Goal: Check status: Check status

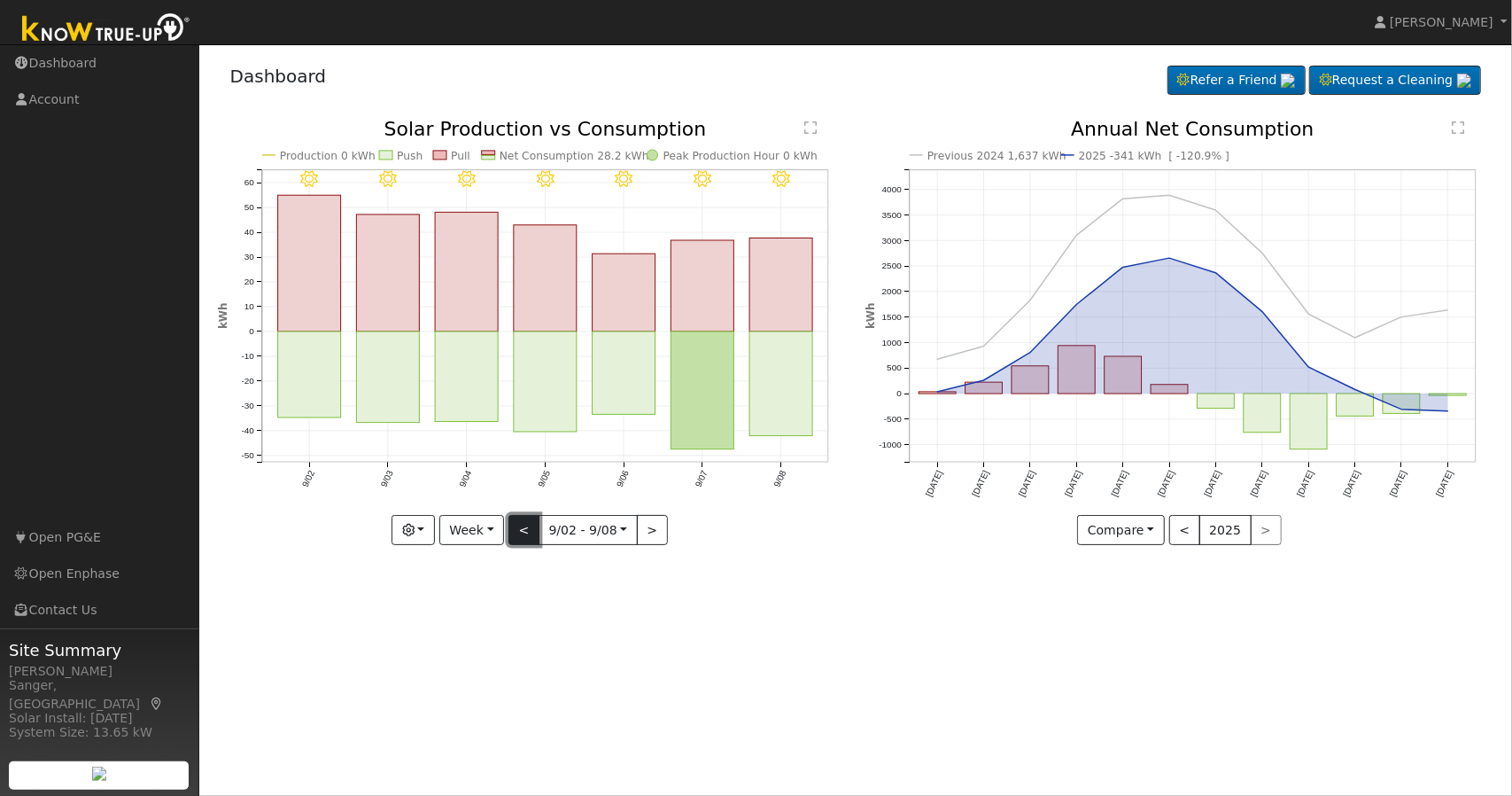
click at [520, 526] on button "<" at bounding box center [524, 529] width 31 height 30
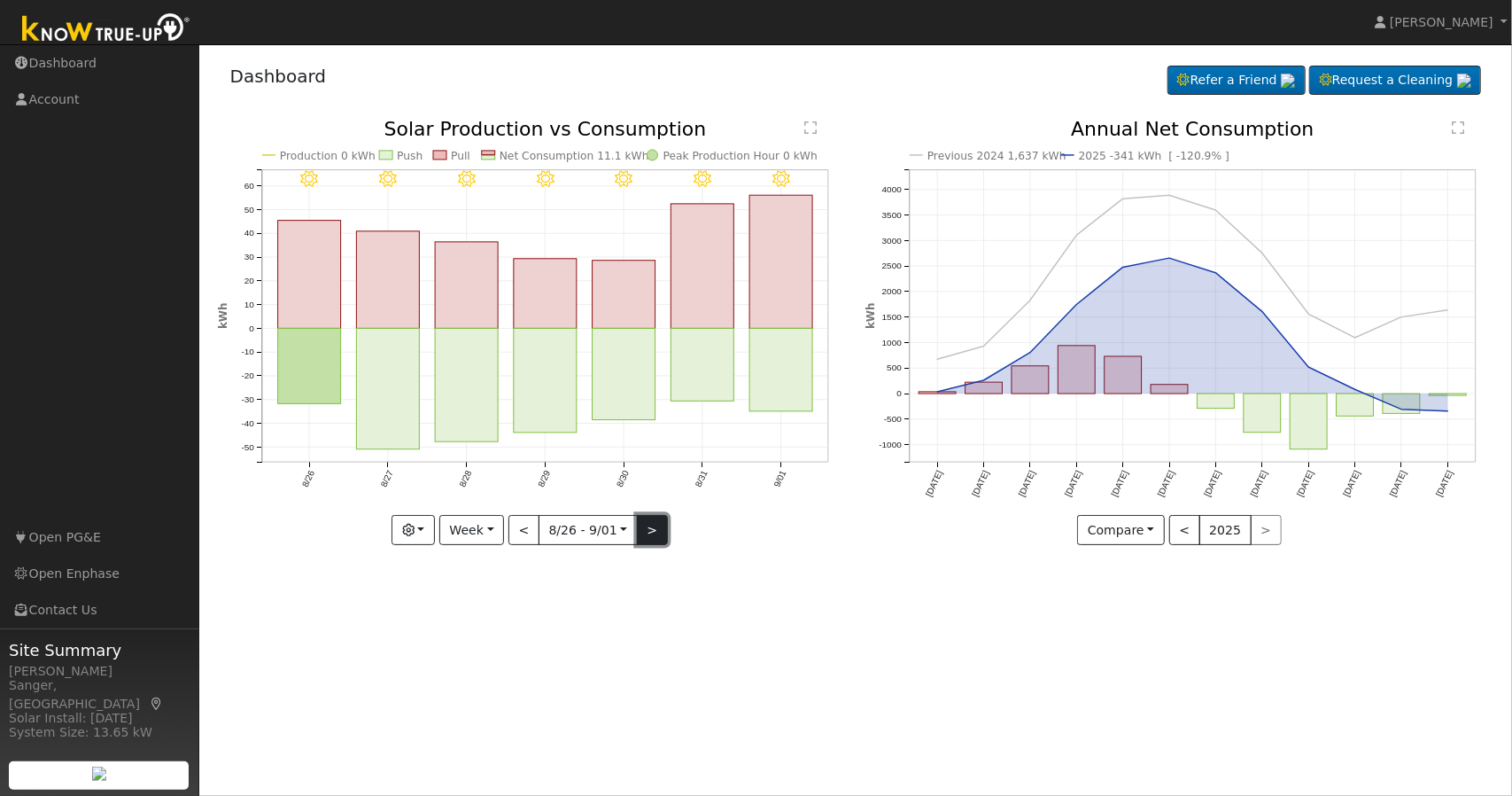
click at [641, 536] on button ">" at bounding box center [652, 529] width 31 height 30
type input "[DATE]"
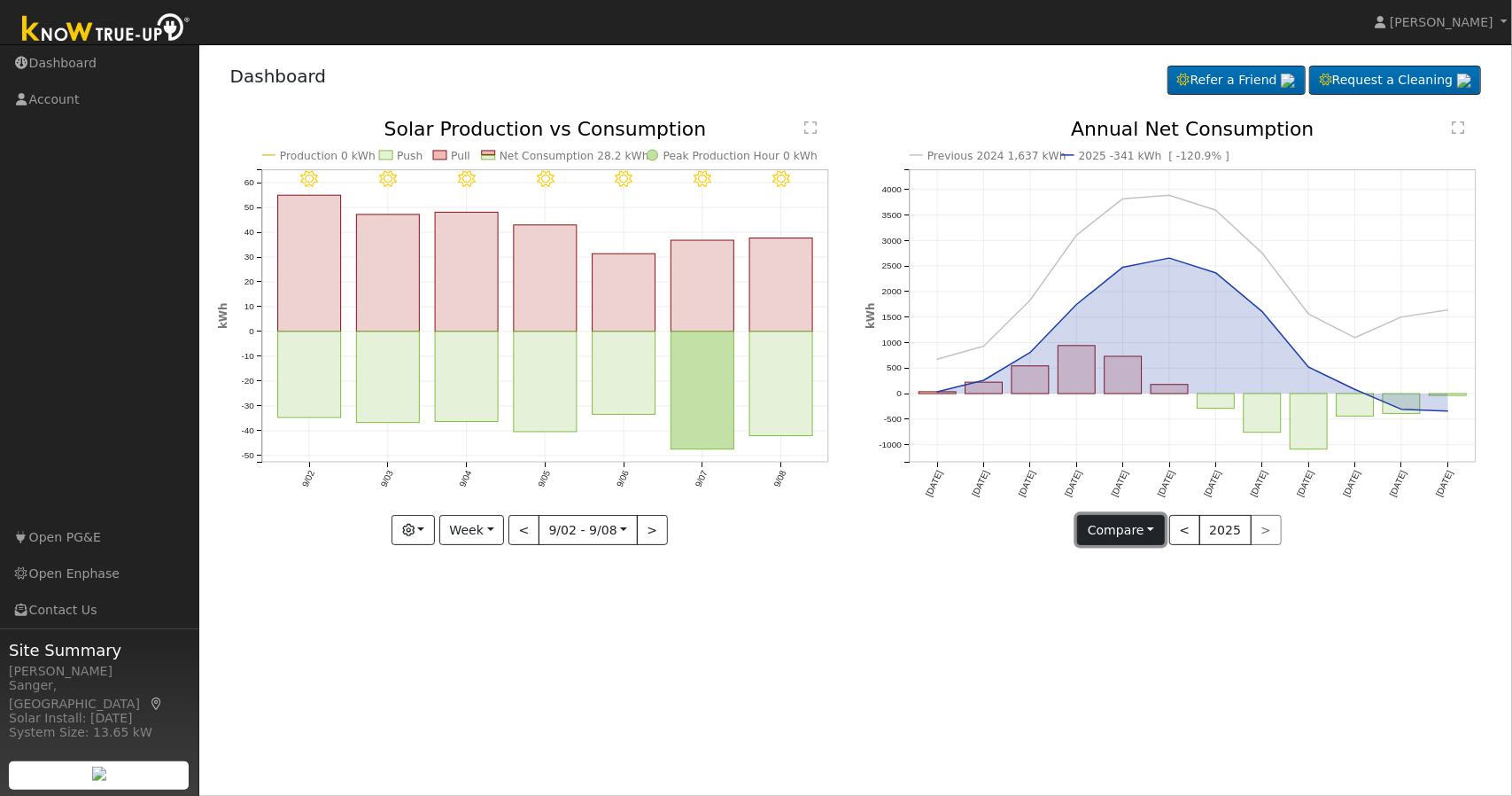
click at [1150, 533] on button "Compare" at bounding box center [1121, 529] width 88 height 30
click at [1149, 598] on link "Current Year" at bounding box center [1147, 591] width 138 height 24
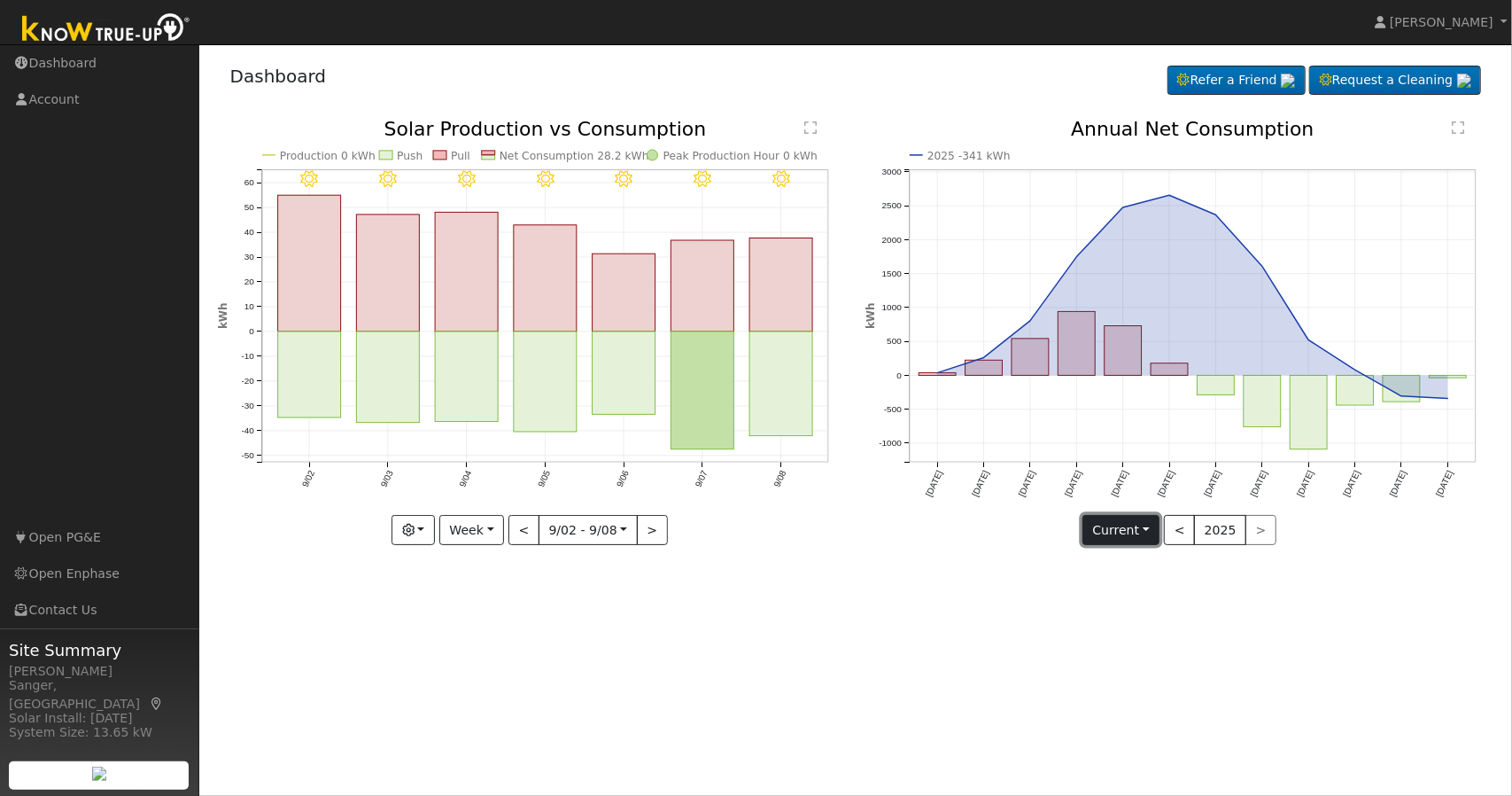
click at [1144, 530] on button "Current" at bounding box center [1122, 529] width 78 height 30
click at [1144, 568] on link "Compare Previous" at bounding box center [1153, 565] width 138 height 24
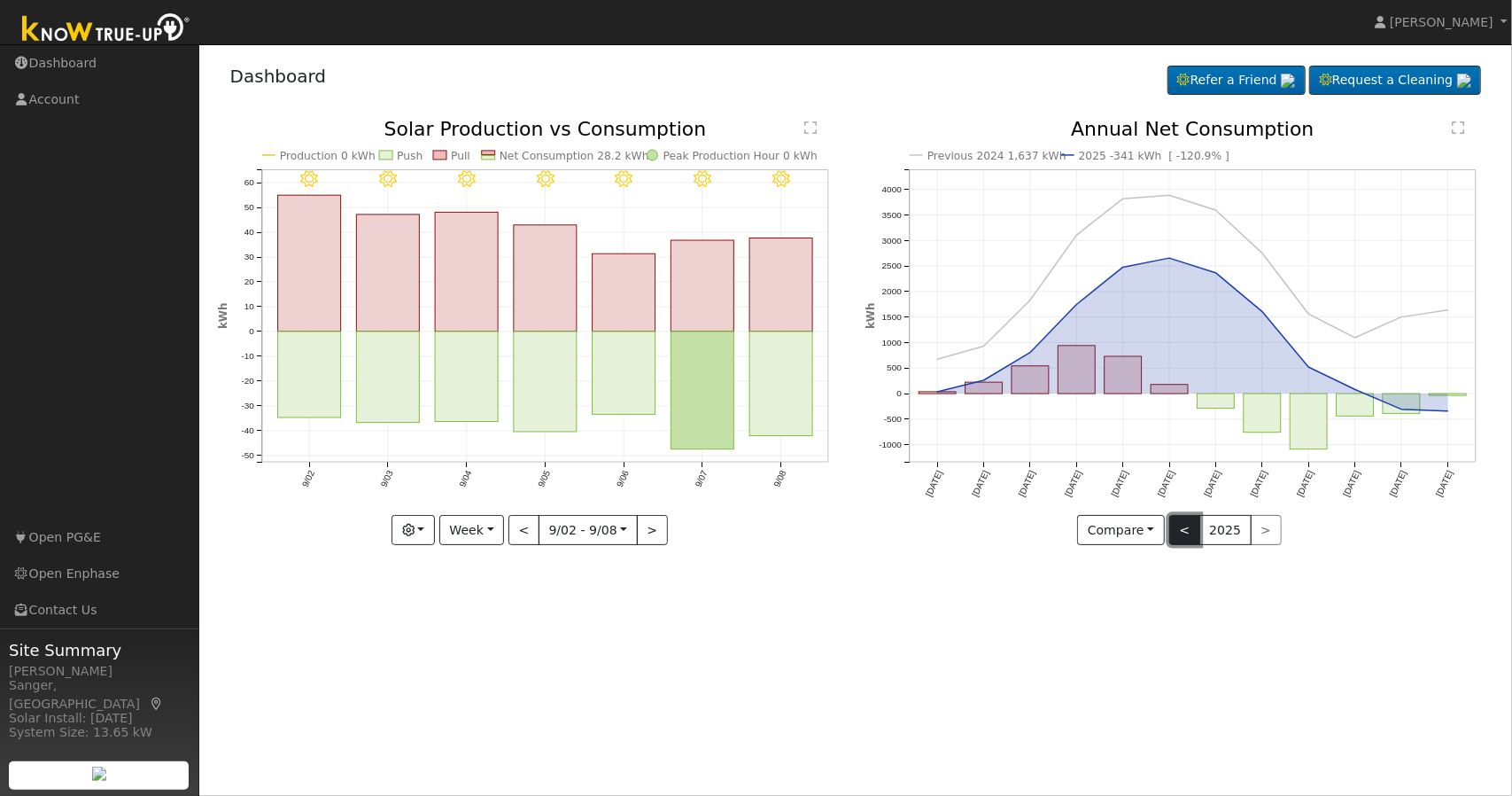
click at [1175, 535] on button "<" at bounding box center [1185, 529] width 31 height 30
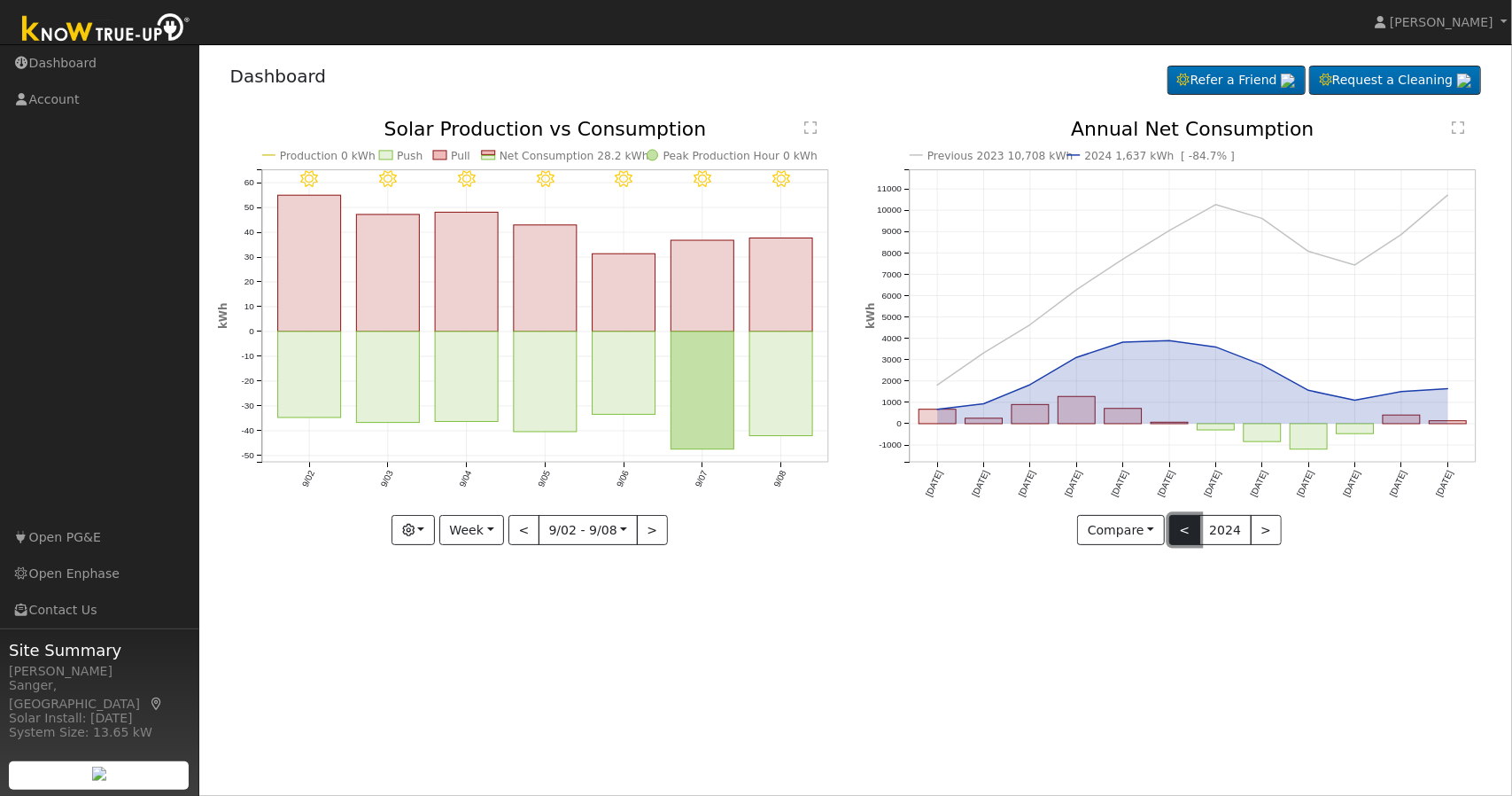
click at [1175, 535] on button "<" at bounding box center [1185, 529] width 31 height 30
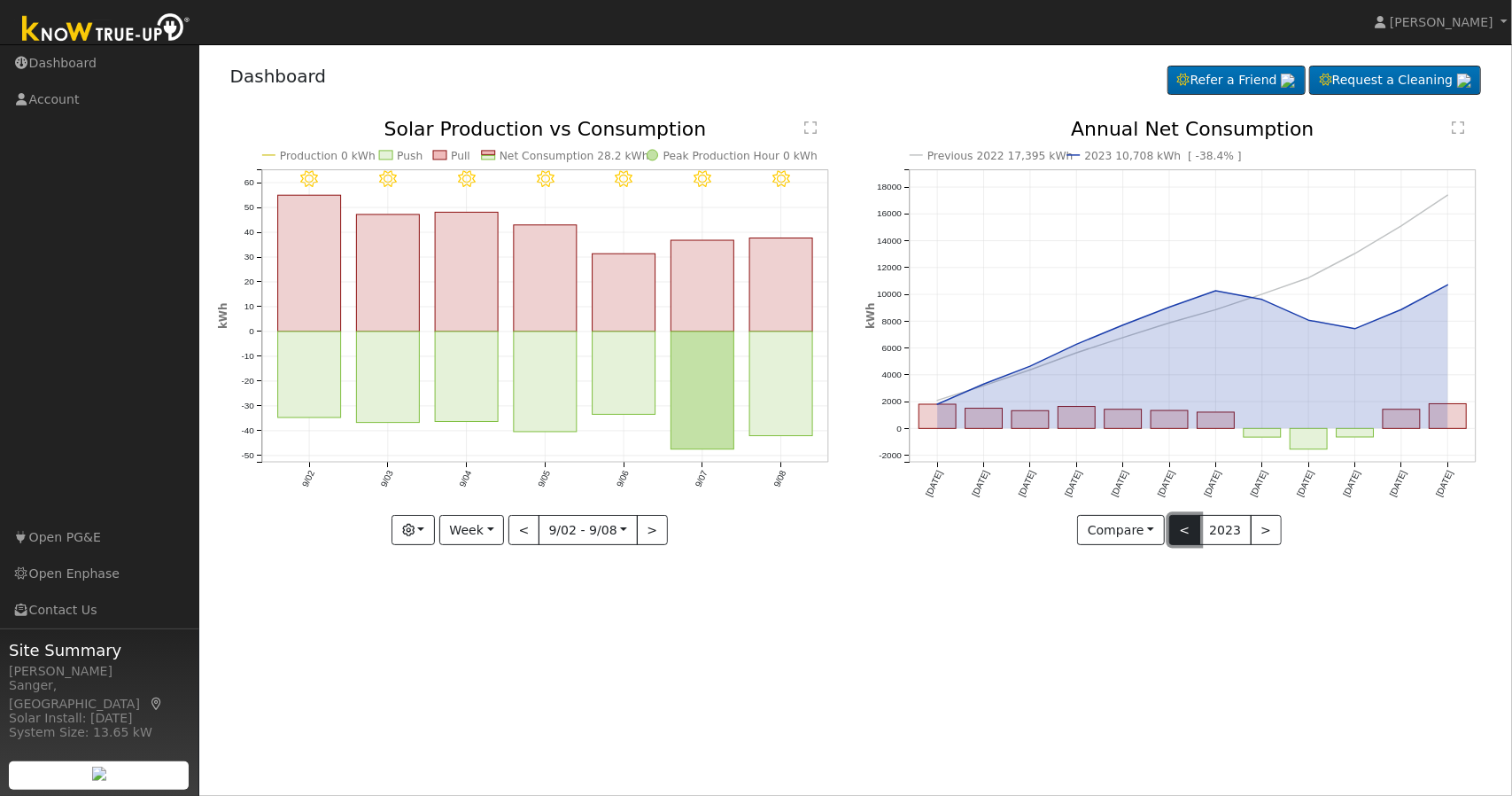
click at [1194, 529] on button "<" at bounding box center [1185, 529] width 31 height 30
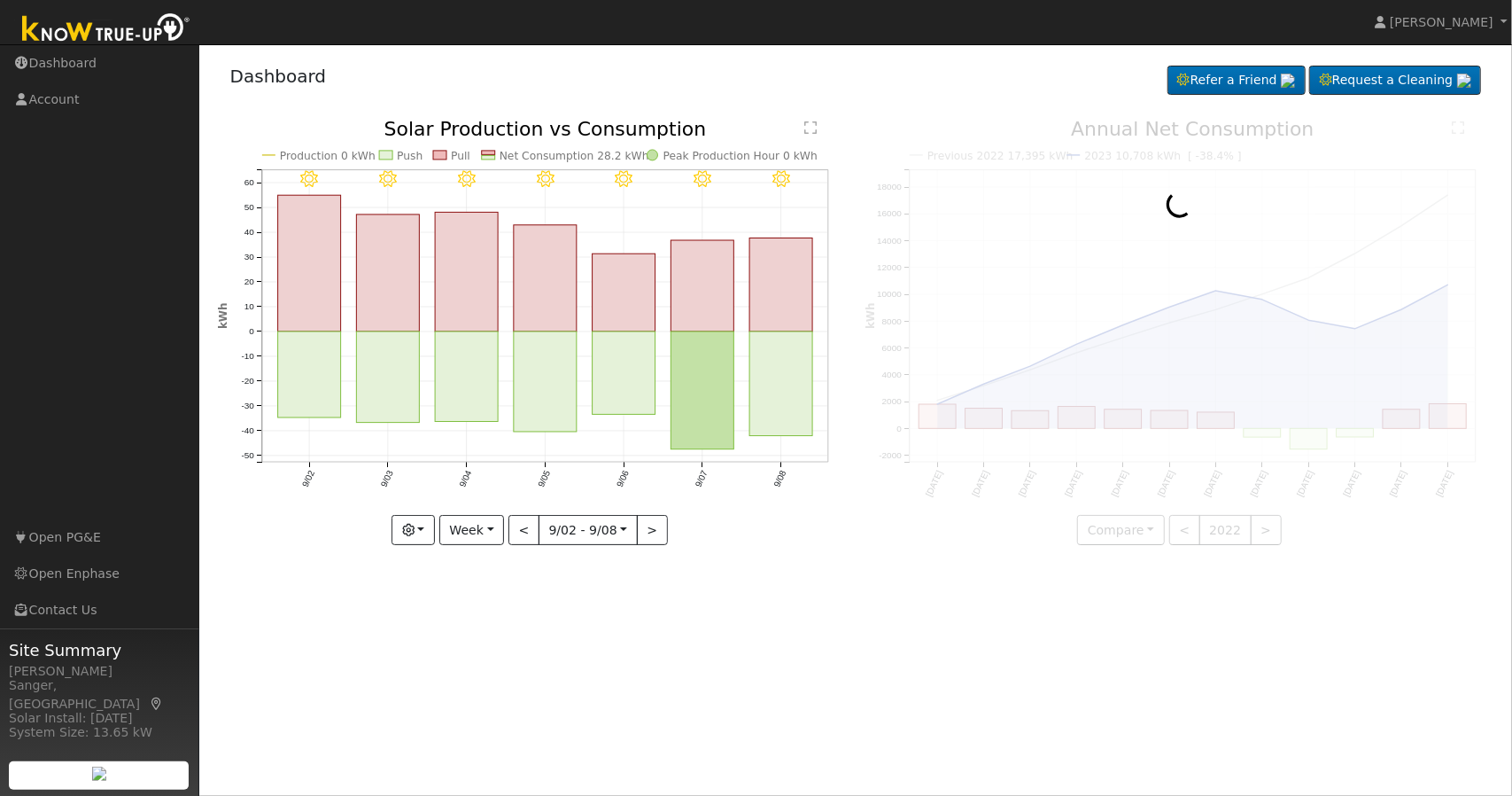
click at [1269, 529] on div at bounding box center [1180, 332] width 629 height 426
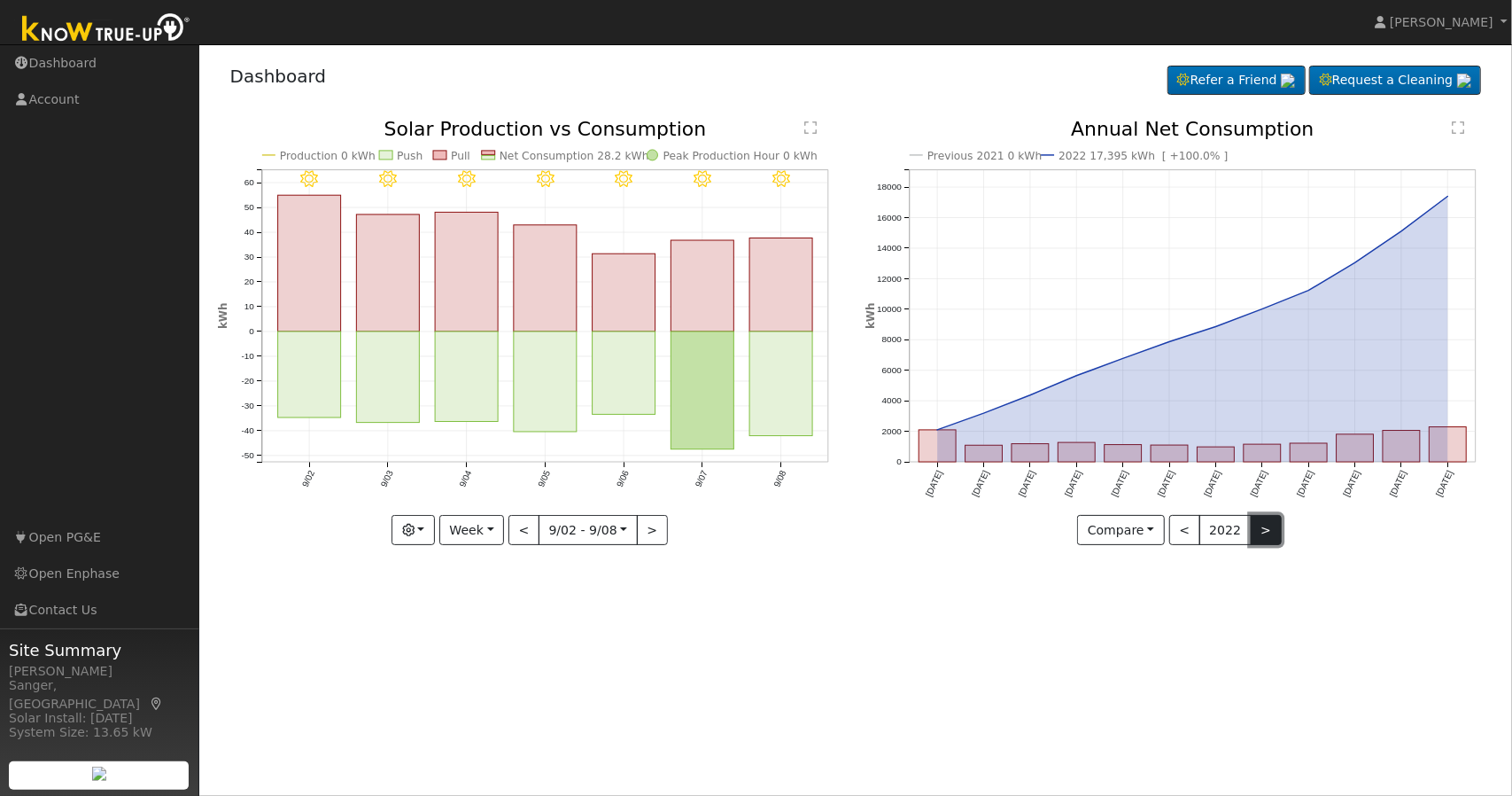
click at [1264, 531] on button ">" at bounding box center [1266, 529] width 31 height 30
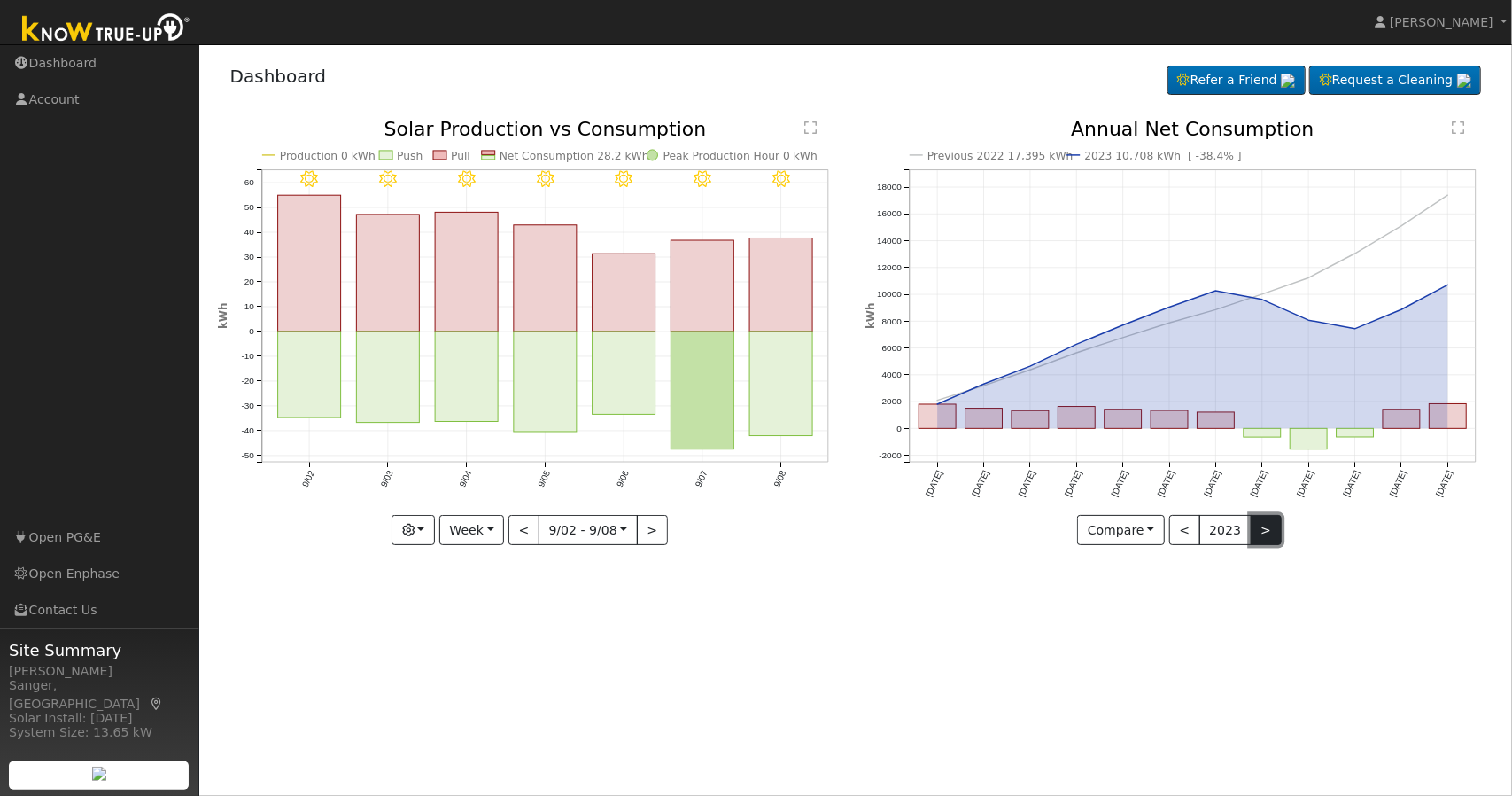
click at [1264, 531] on button ">" at bounding box center [1266, 529] width 31 height 30
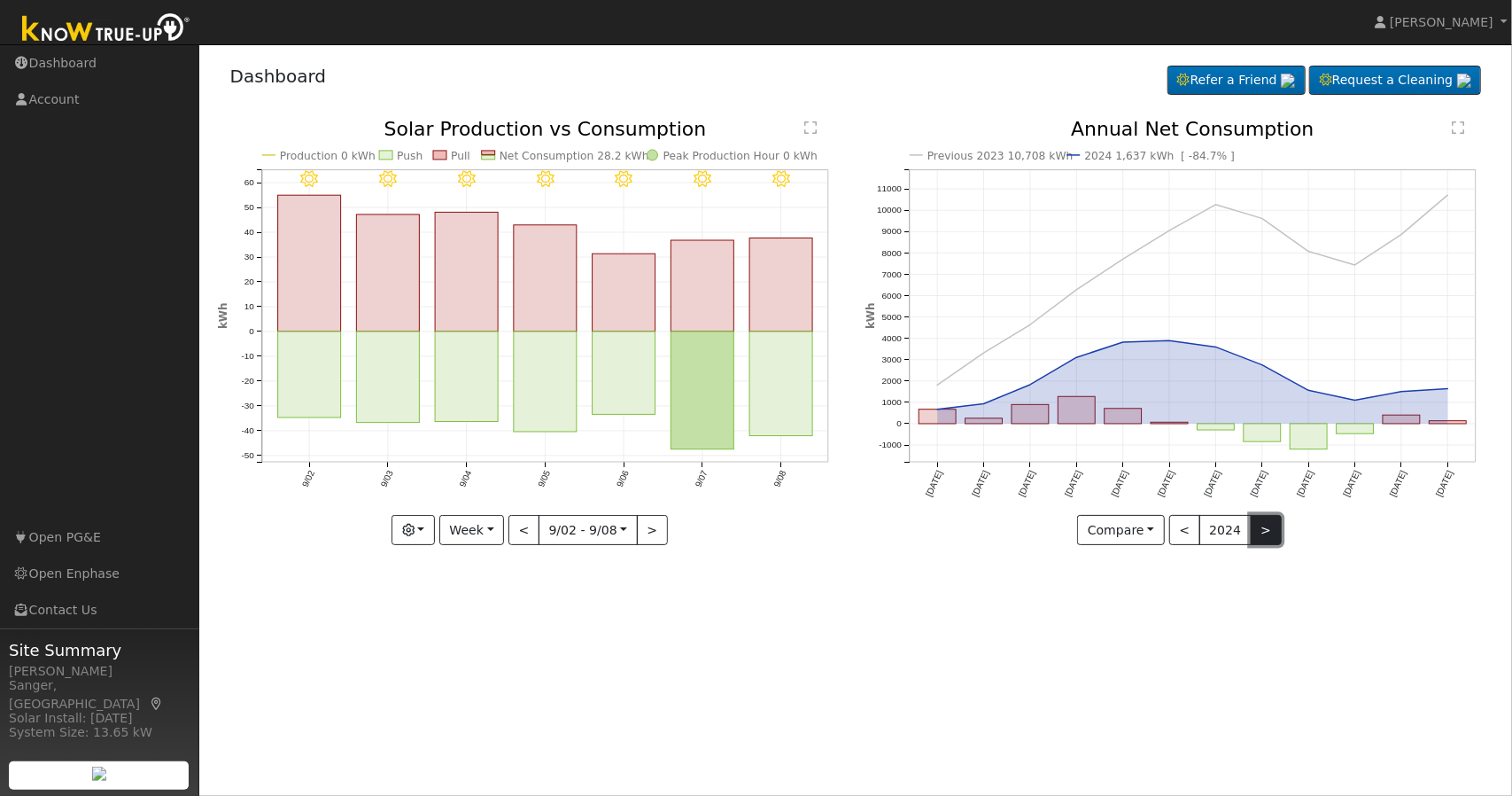
click at [1258, 531] on button ">" at bounding box center [1266, 529] width 31 height 30
